Goal: Understand process/instructions: Learn how to perform a task or action

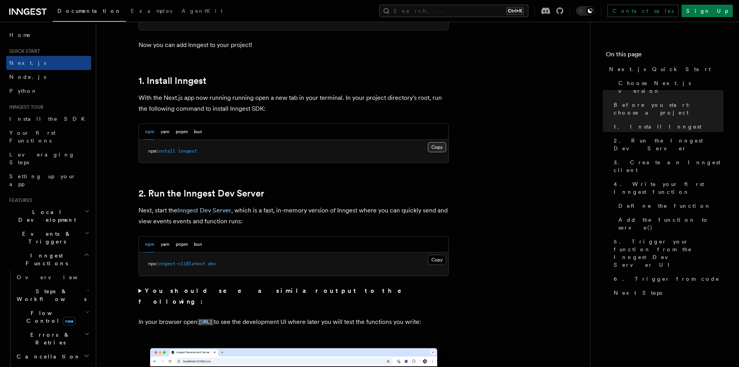
click at [432, 145] on button "Copy Copied" at bounding box center [437, 147] width 18 height 10
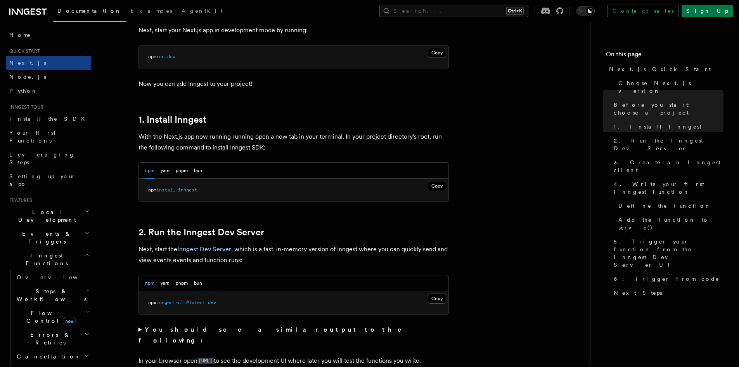
scroll to position [427, 0]
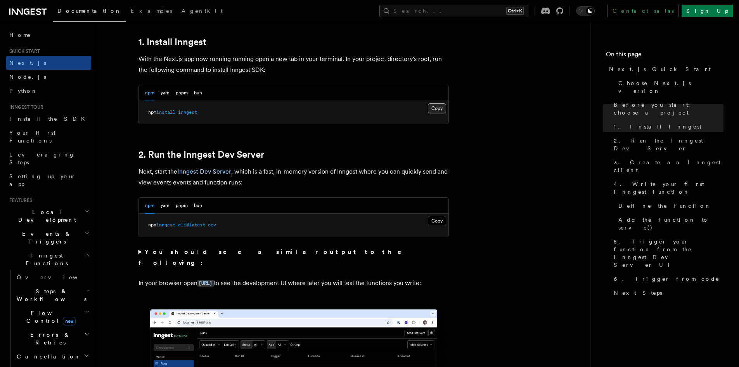
click at [434, 108] on button "Copy Copied" at bounding box center [437, 108] width 18 height 10
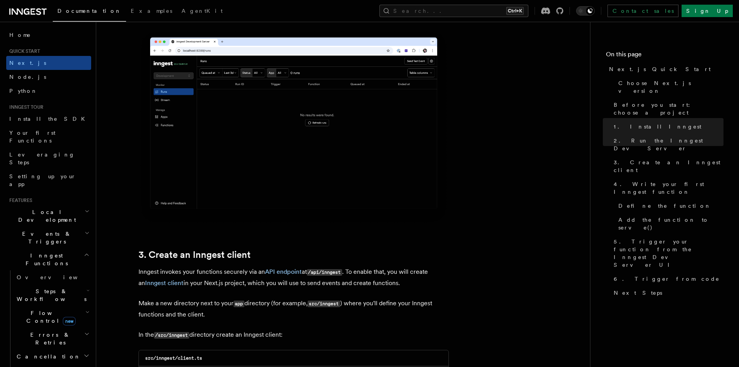
scroll to position [854, 0]
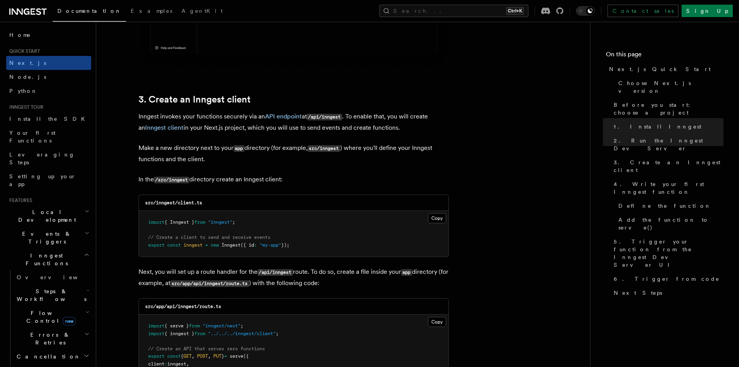
click at [165, 201] on code "src/inngest/client.ts" at bounding box center [173, 202] width 57 height 5
copy code "inngest"
drag, startPoint x: 179, startPoint y: 203, endPoint x: 183, endPoint y: 202, distance: 4.0
click at [183, 202] on code "src/inngest/client.ts" at bounding box center [173, 202] width 57 height 5
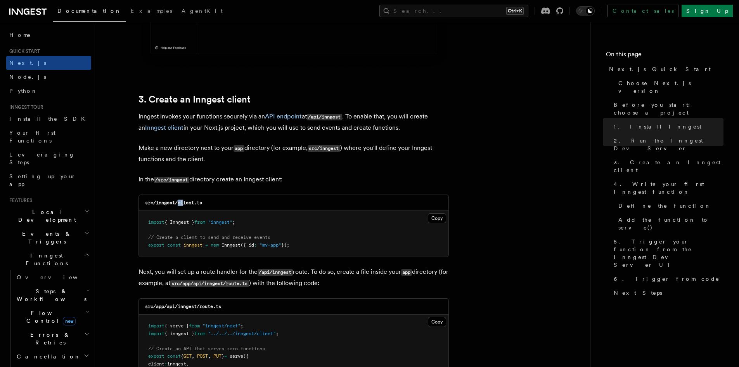
click at [183, 202] on code "src/inngest/client.ts" at bounding box center [173, 202] width 57 height 5
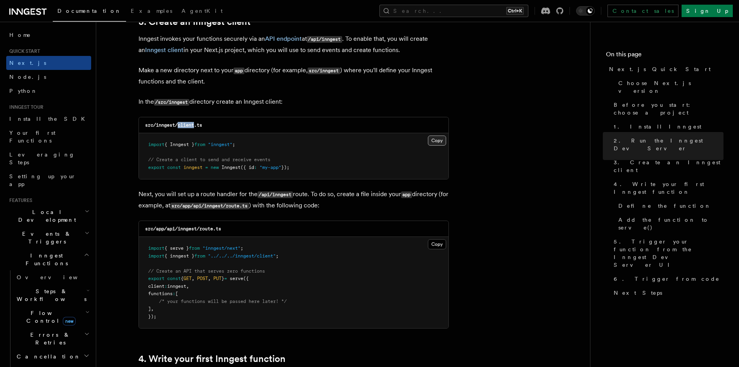
click at [436, 138] on button "Copy Copied" at bounding box center [437, 140] width 18 height 10
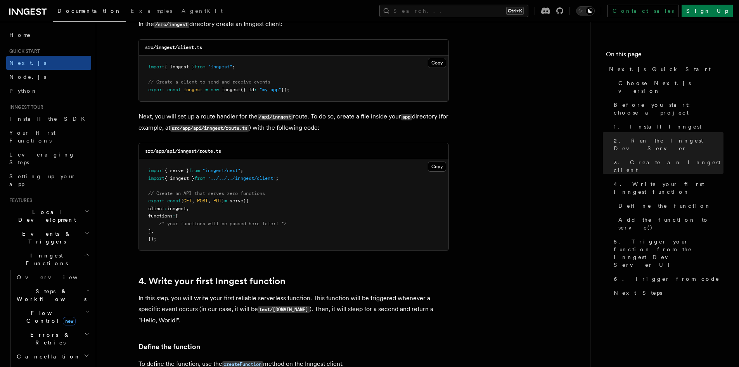
click at [170, 151] on code "src/app/api/inngest/route.ts" at bounding box center [183, 150] width 76 height 5
copy code "api"
click at [187, 151] on code "src/app/api/inngest/route.ts" at bounding box center [183, 150] width 76 height 5
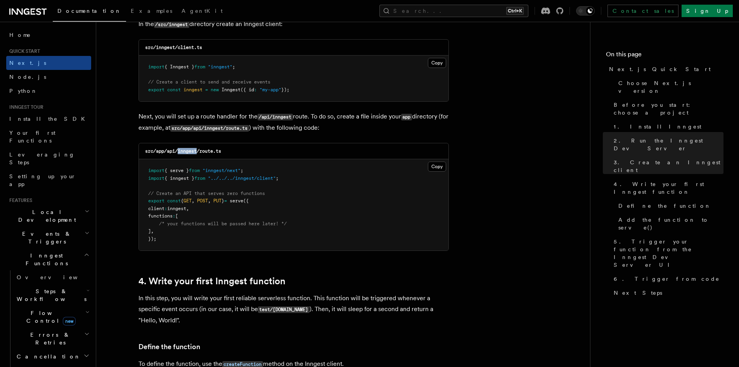
copy code "inngest"
click at [440, 165] on button "Copy Copied" at bounding box center [437, 166] width 18 height 10
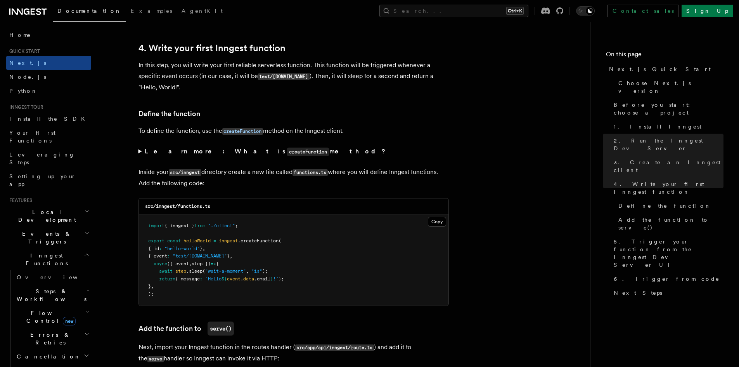
scroll to position [1281, 0]
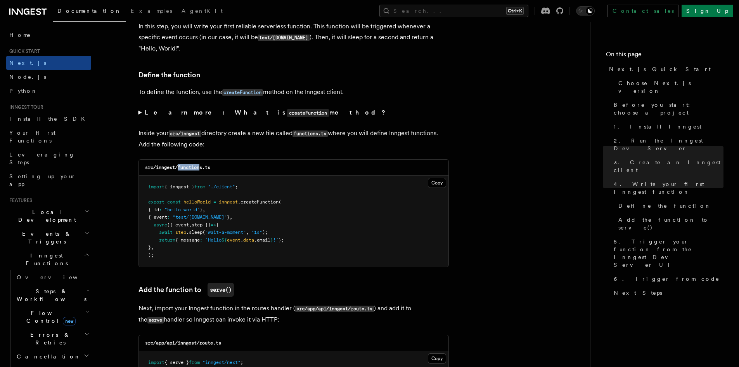
drag, startPoint x: 181, startPoint y: 167, endPoint x: 200, endPoint y: 170, distance: 19.7
click at [200, 170] on code "src/inngest/functions.ts" at bounding box center [177, 167] width 65 height 5
click at [199, 168] on code "src/inngest/functions.ts" at bounding box center [177, 167] width 65 height 5
click at [199, 169] on code "src/inngest/functions.ts" at bounding box center [177, 167] width 65 height 5
click at [338, 110] on summary "Learn more: What is createFunction method?" at bounding box center [294, 112] width 311 height 11
